Goal: Check status: Check status

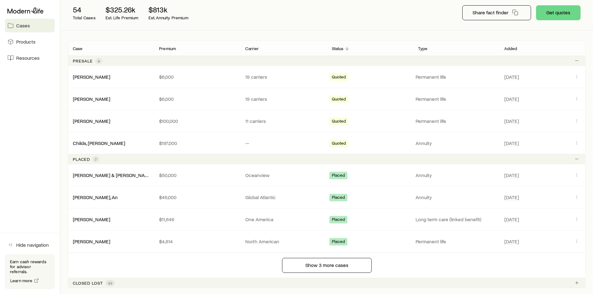
scroll to position [93, 0]
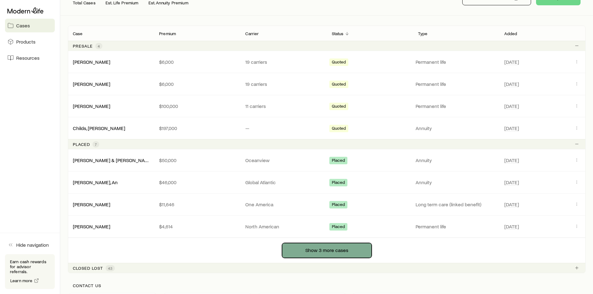
click at [313, 256] on button "Show 3 more cases" at bounding box center [327, 250] width 90 height 15
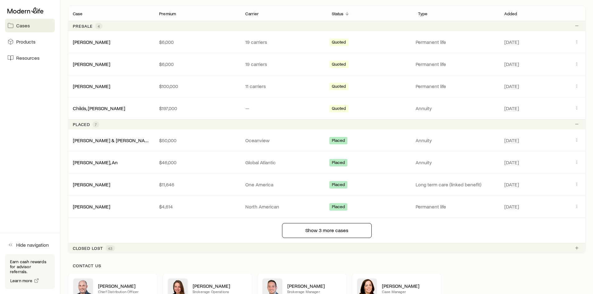
scroll to position [125, 0]
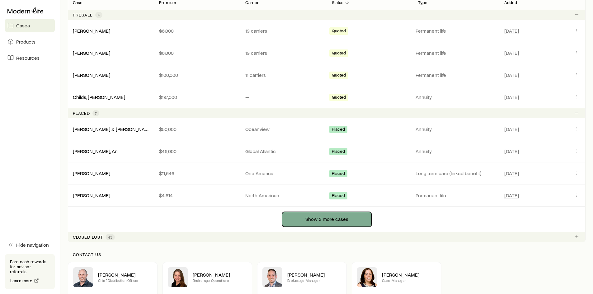
click at [330, 216] on button "Show 3 more cases" at bounding box center [327, 219] width 90 height 15
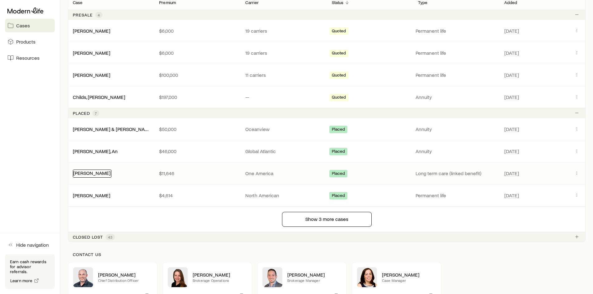
click at [87, 174] on link "[PERSON_NAME]" at bounding box center [91, 173] width 37 height 6
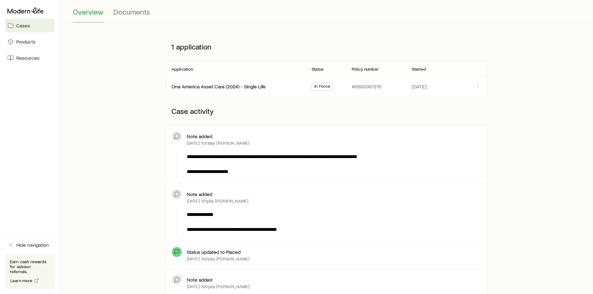
scroll to position [31, 0]
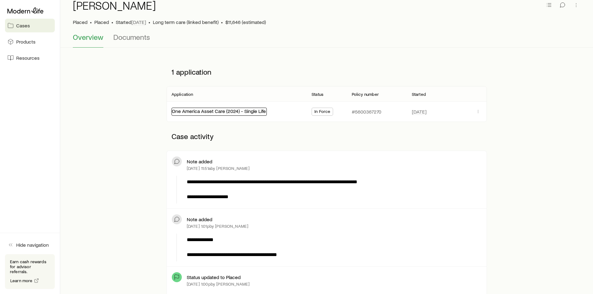
click at [238, 111] on link "One America Asset Care (2024) - Single Life" at bounding box center [219, 111] width 94 height 6
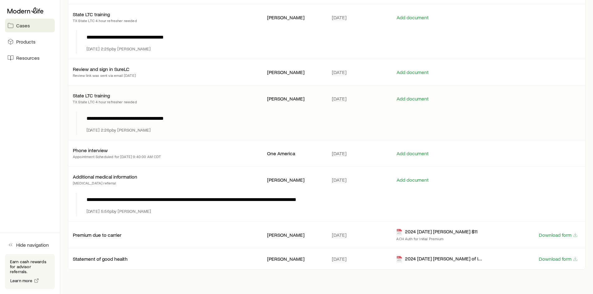
scroll to position [179, 0]
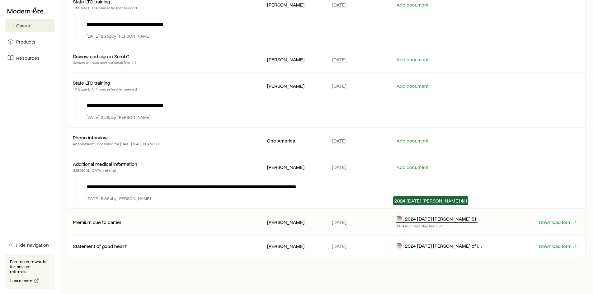
drag, startPoint x: 426, startPoint y: 210, endPoint x: 408, endPoint y: 211, distance: 17.1
click at [408, 216] on div "2024 [DATE] [PERSON_NAME] $11" at bounding box center [436, 219] width 81 height 7
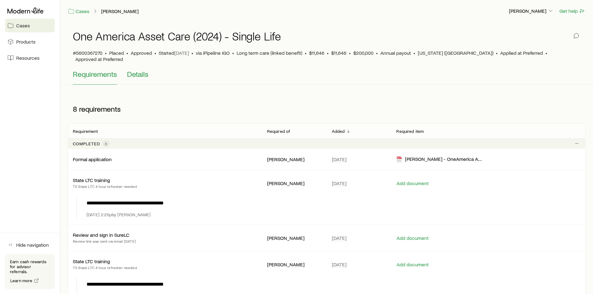
scroll to position [0, 0]
click at [138, 70] on span "Details" at bounding box center [137, 74] width 21 height 9
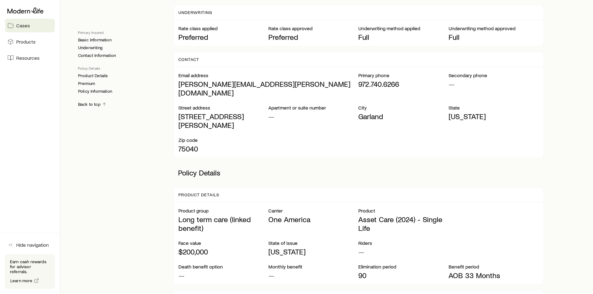
scroll to position [209, 0]
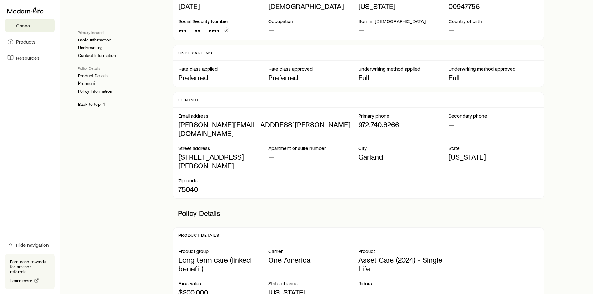
click at [90, 83] on link "Premium" at bounding box center [86, 83] width 17 height 5
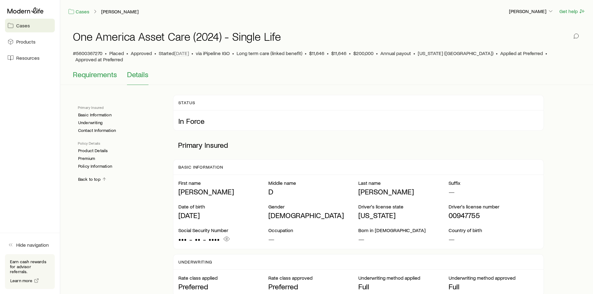
click at [103, 70] on span "Requirements" at bounding box center [95, 74] width 44 height 9
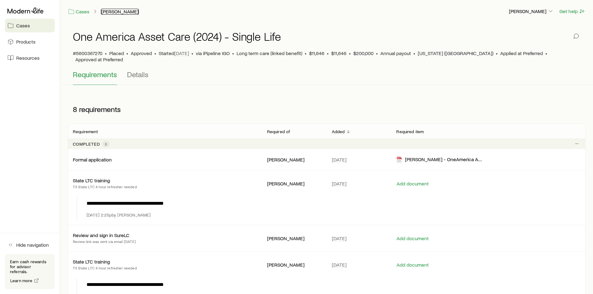
click at [121, 9] on link "[PERSON_NAME]" at bounding box center [120, 12] width 38 height 6
